Goal: Transaction & Acquisition: Download file/media

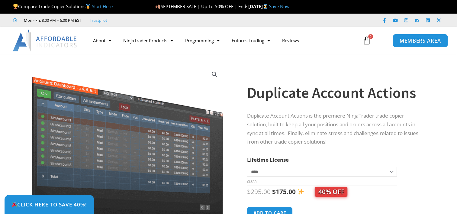
drag, startPoint x: 0, startPoint y: 0, endPoint x: 419, endPoint y: 38, distance: 420.7
click at [419, 38] on span "MEMBERS AREA" at bounding box center [419, 40] width 41 height 5
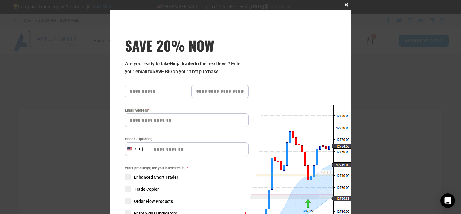
type input "**********"
click at [346, 4] on span "SAVE 20% NOW popup" at bounding box center [347, 5] width 10 height 4
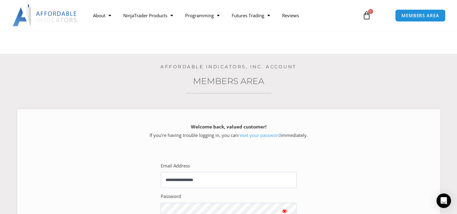
scroll to position [101, 0]
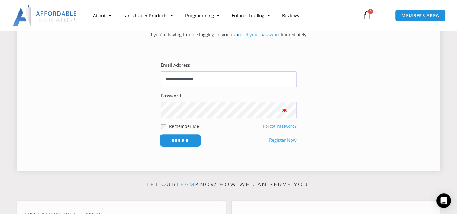
click at [192, 142] on input "******" at bounding box center [179, 140] width 41 height 13
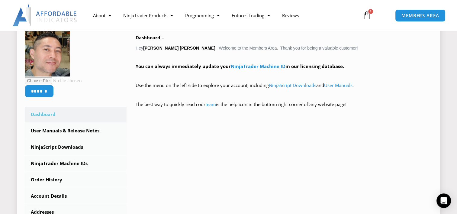
scroll to position [201, 0]
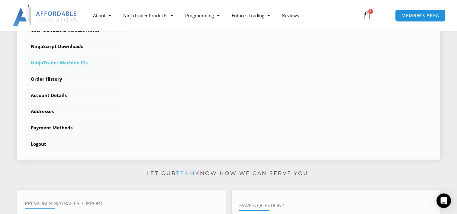
click at [83, 62] on link "NinjaTrader Machine IDs" at bounding box center [76, 63] width 102 height 16
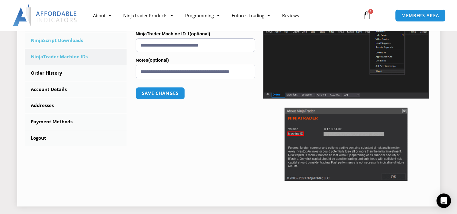
scroll to position [101, 0]
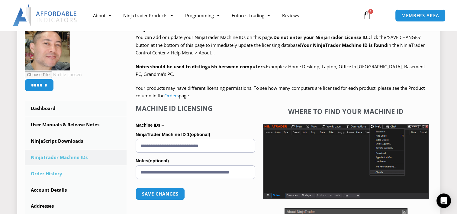
click at [57, 174] on link "Order History" at bounding box center [76, 174] width 102 height 16
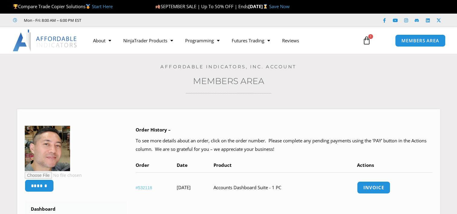
scroll to position [101, 0]
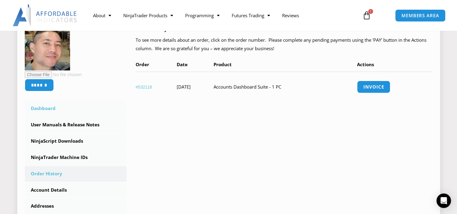
click at [52, 106] on link "Dashboard" at bounding box center [76, 109] width 102 height 16
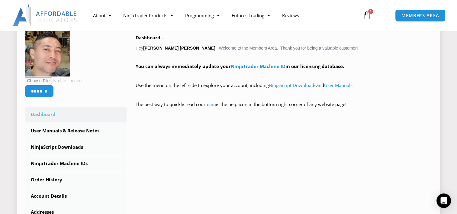
scroll to position [201, 0]
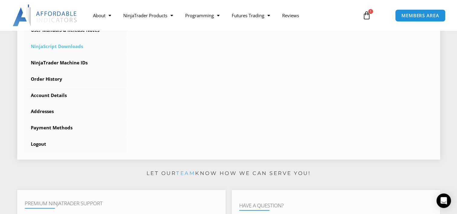
click at [72, 45] on link "NinjaScript Downloads" at bounding box center [76, 47] width 102 height 16
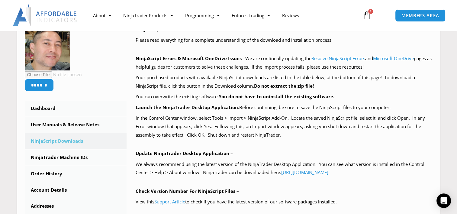
scroll to position [201, 0]
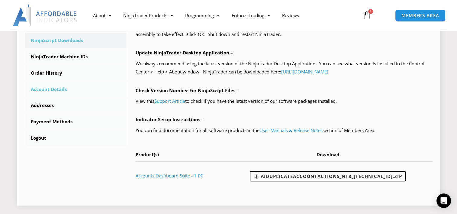
click at [63, 90] on link "Account Details" at bounding box center [76, 89] width 102 height 16
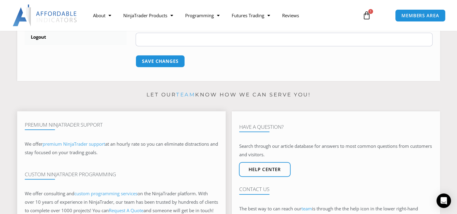
scroll to position [101, 0]
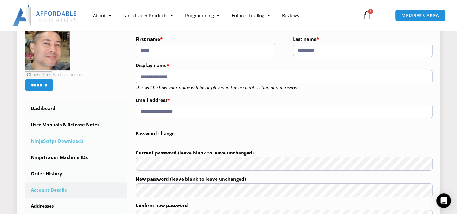
click at [74, 141] on link "NinjaScript Downloads" at bounding box center [76, 141] width 102 height 16
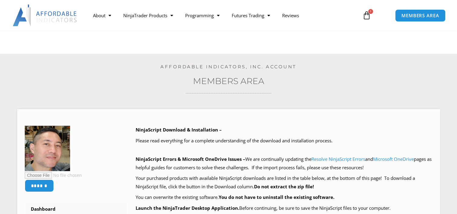
scroll to position [201, 0]
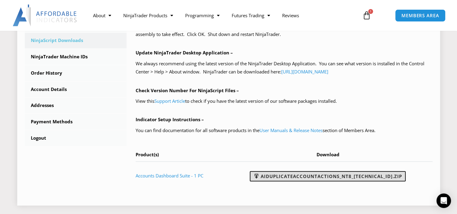
click at [285, 176] on link "AIDuplicateAccountActions_NT8_[TECHNICAL_ID].zip" at bounding box center [328, 176] width 156 height 10
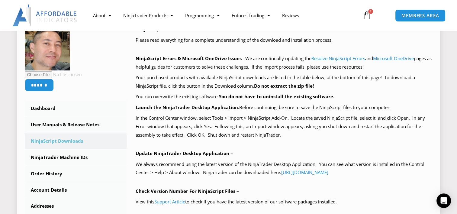
scroll to position [0, 0]
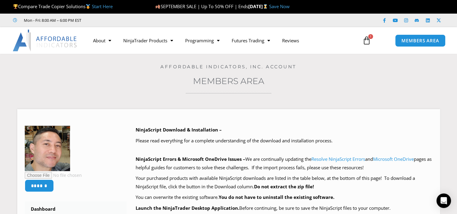
click at [365, 42] on icon at bounding box center [366, 40] width 8 height 8
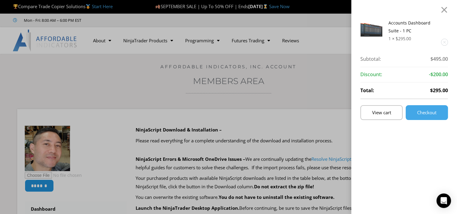
click at [342, 67] on div "Accounts Dashboard Suite - 1 PC 1 × $ 295.00 Subtotal: $ 495.00 Subtotal: $495.…" at bounding box center [228, 107] width 457 height 214
